Goal: Information Seeking & Learning: Learn about a topic

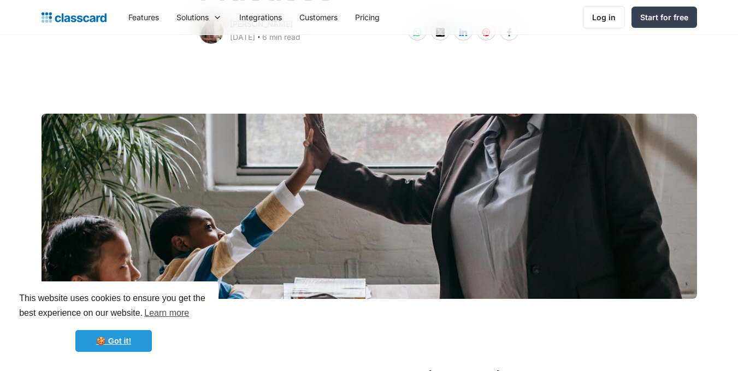
scroll to position [306, 0]
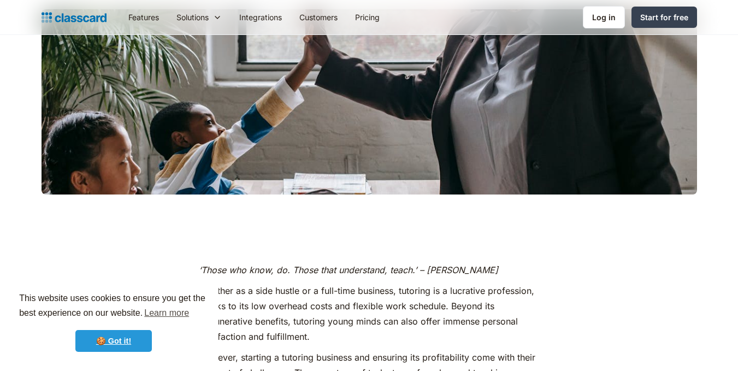
click at [123, 341] on link "🍪 Got it!" at bounding box center [113, 341] width 76 height 22
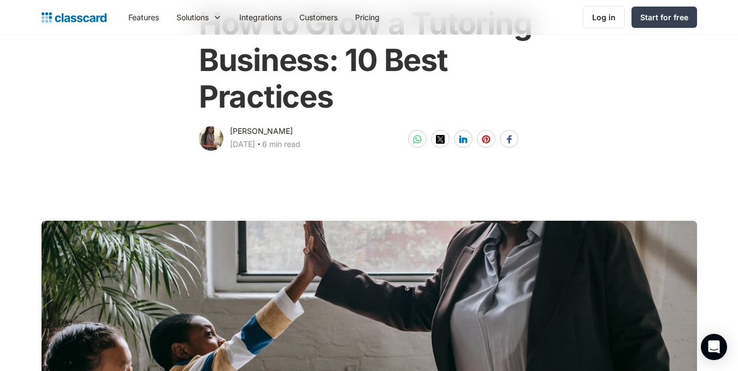
scroll to position [83, 0]
